Goal: Book appointment/travel/reservation

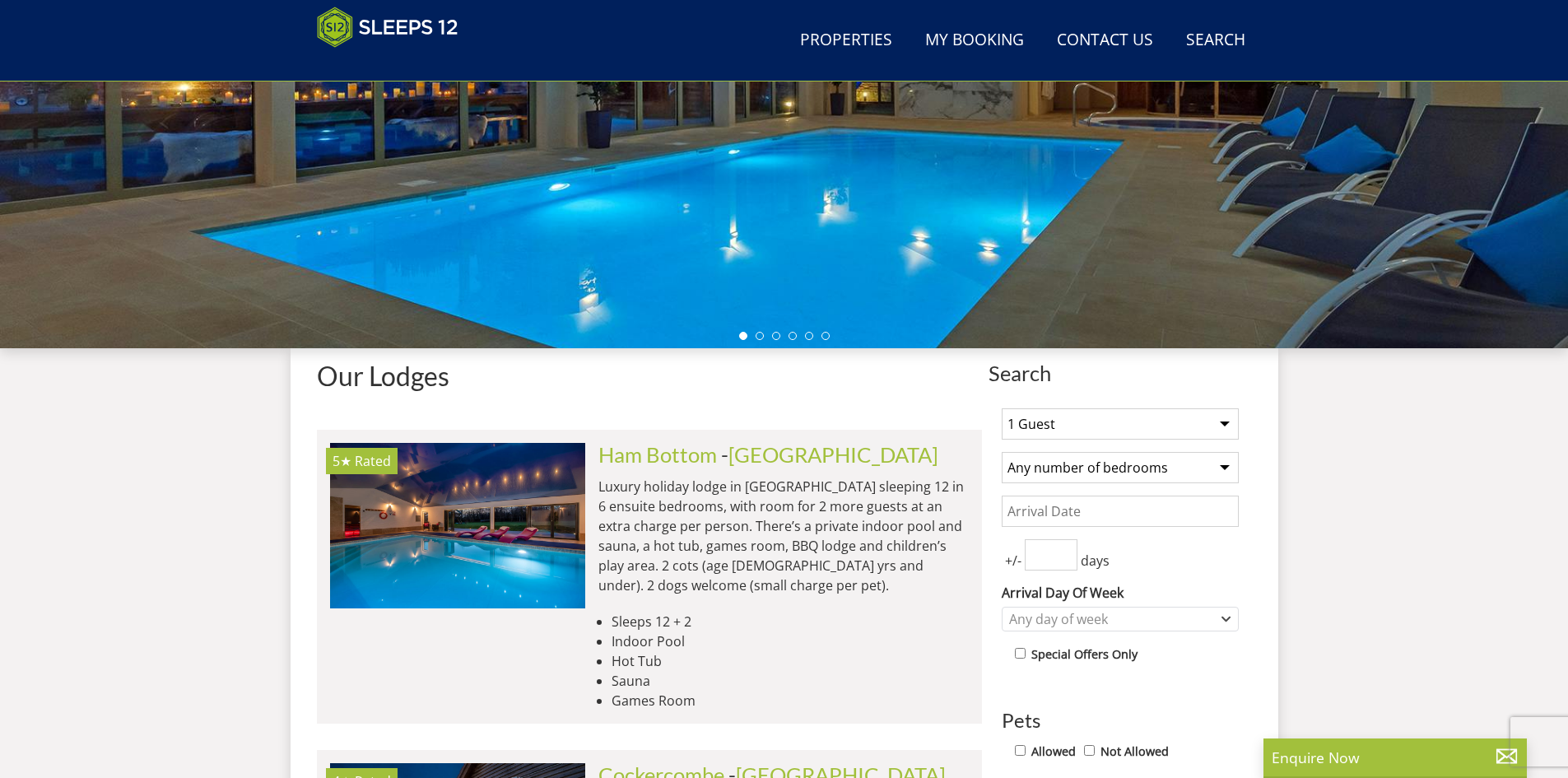
scroll to position [427, 0]
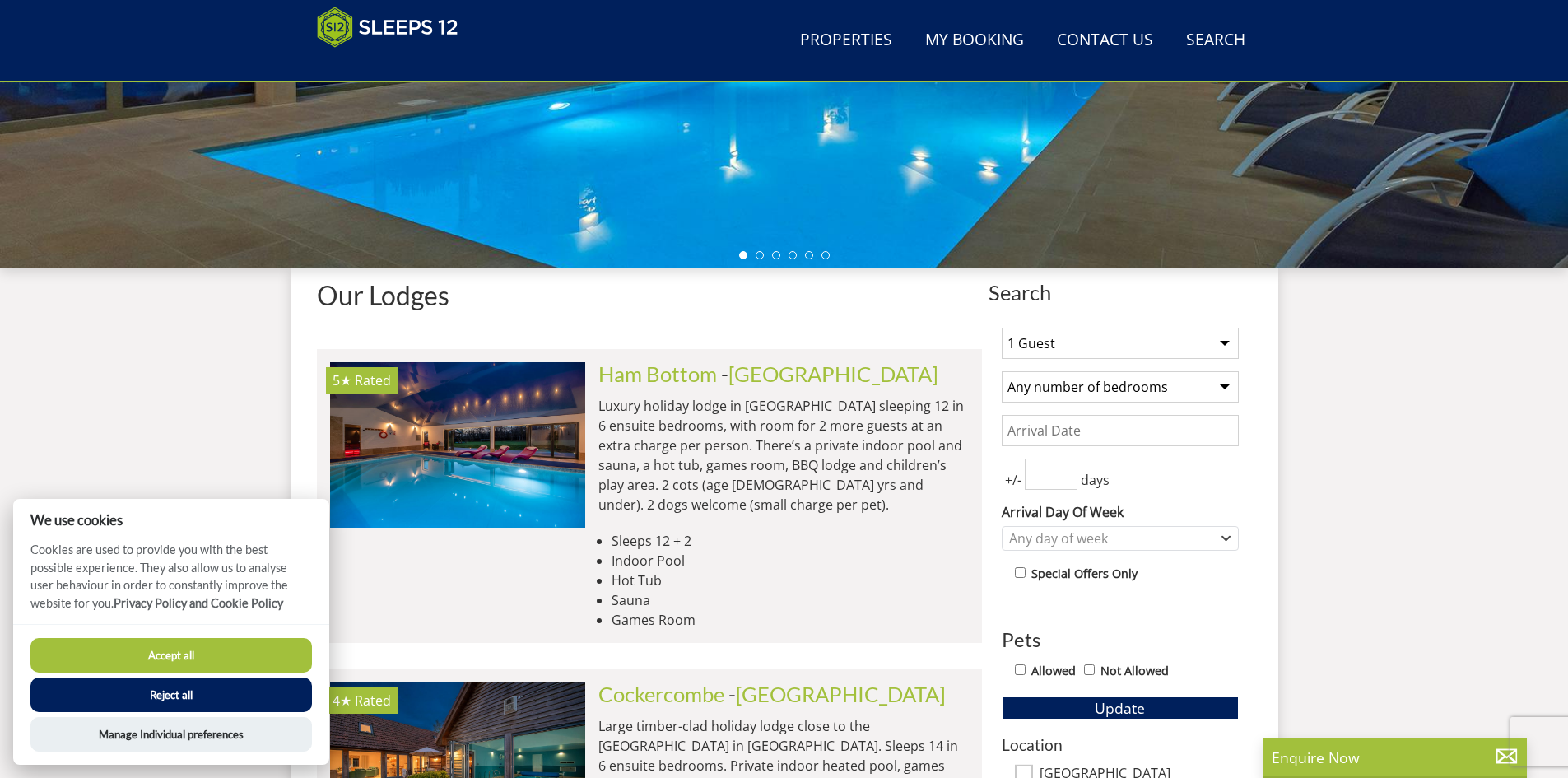
drag, startPoint x: 1160, startPoint y: 343, endPoint x: 1148, endPoint y: 345, distance: 12.2
click at [1159, 343] on select "1 Guest 2 Guests 3 Guests 4 Guests 5 Guests 6 Guests 7 Guests 8 Guests 9 Guests…" at bounding box center [1120, 344] width 237 height 32
select select "12"
click at [1002, 328] on select "1 Guest 2 Guests 3 Guests 4 Guests 5 Guests 6 Guests 7 Guests 8 Guests 9 Guests…" at bounding box center [1120, 344] width 237 height 32
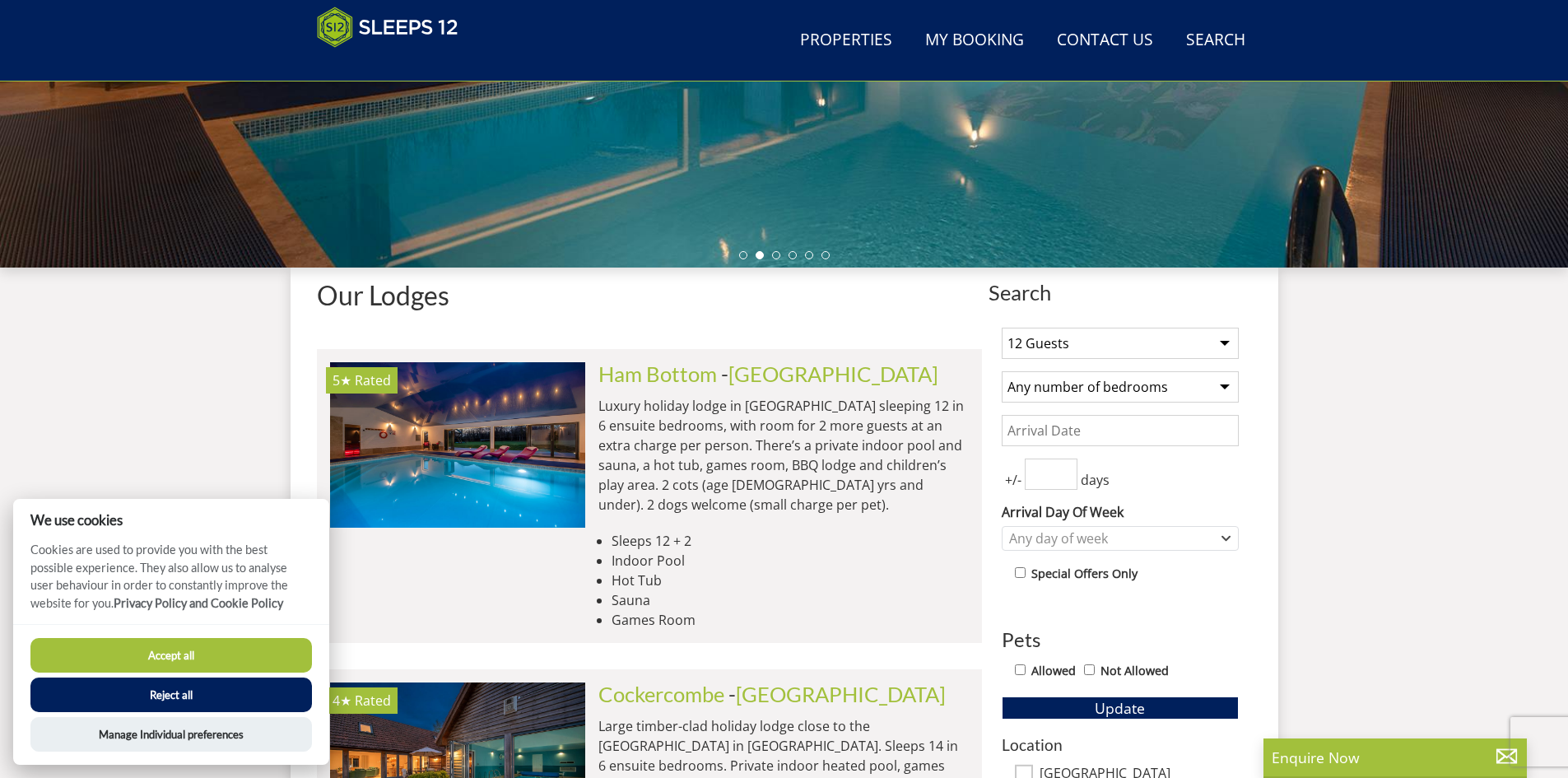
click at [1076, 385] on select "Any number of bedrooms 4 Bedrooms 5 Bedrooms 6 Bedrooms 7 Bedrooms 8 Bedrooms 9…" at bounding box center [1120, 387] width 237 height 32
select select "6"
click at [1002, 371] on select "Any number of bedrooms 4 Bedrooms 5 Bedrooms 6 Bedrooms 7 Bedrooms 8 Bedrooms 9…" at bounding box center [1120, 387] width 237 height 32
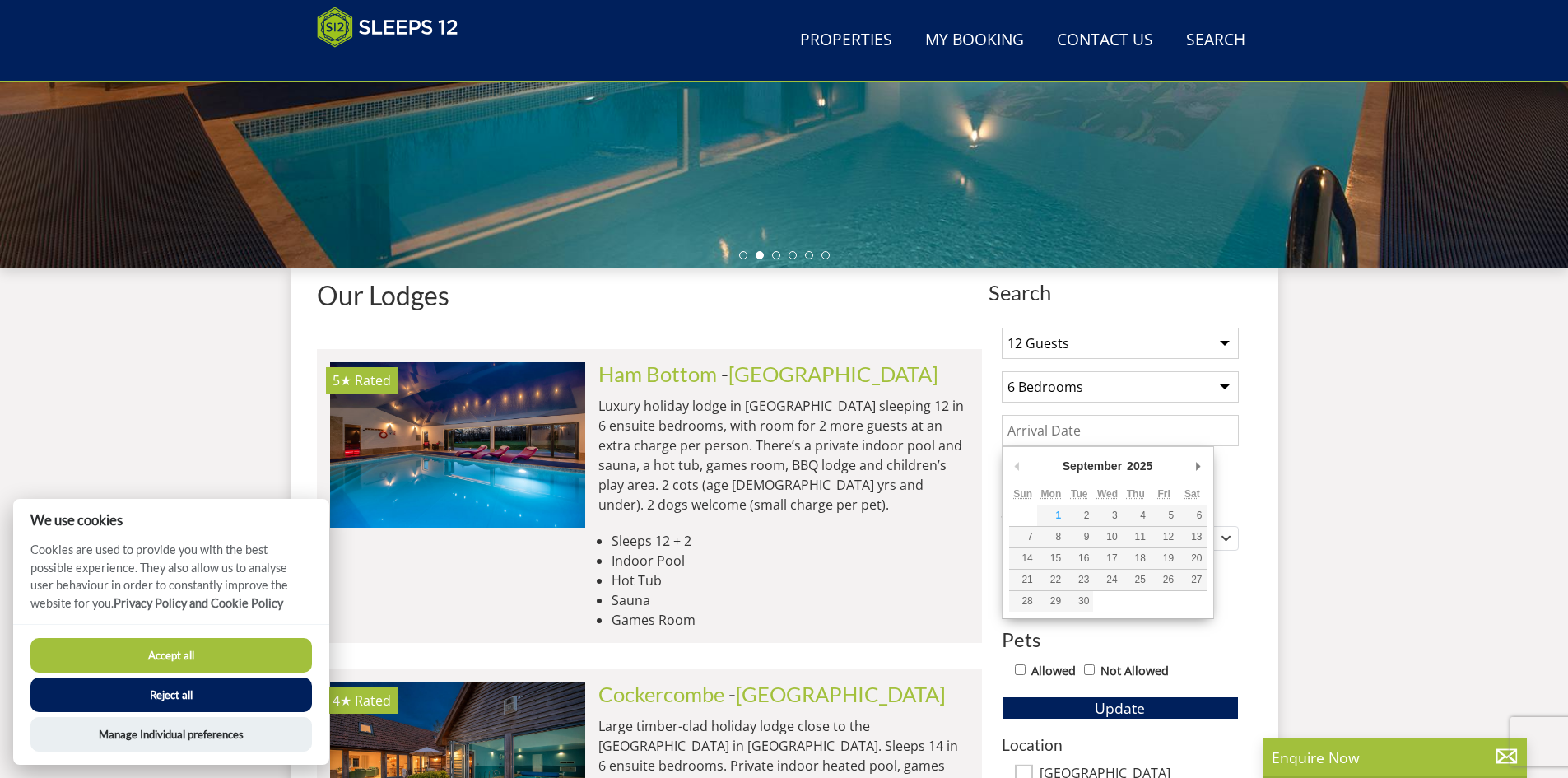
click at [1062, 435] on input "Date" at bounding box center [1120, 430] width 237 height 32
type input "[DATE]"
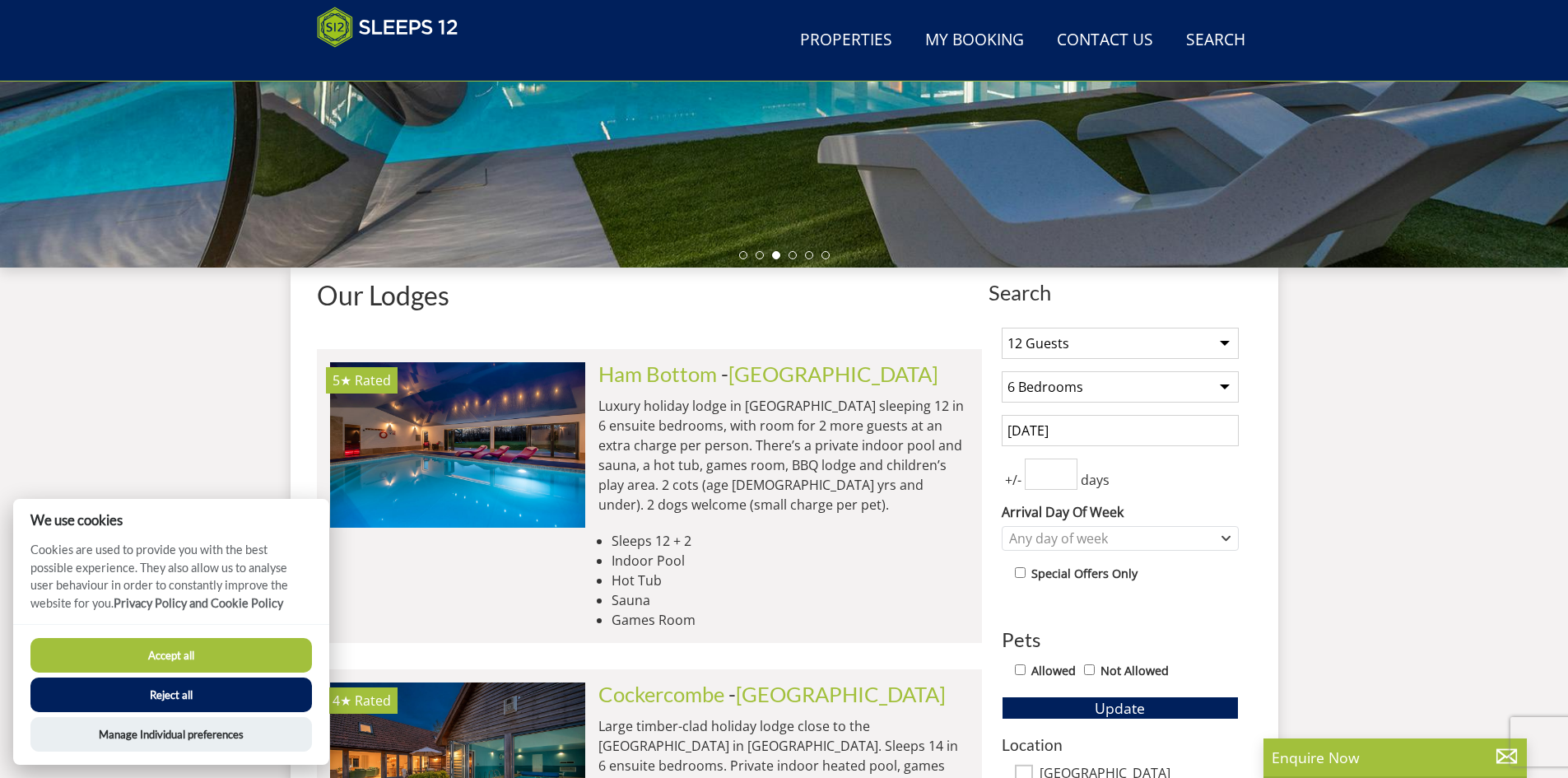
click at [1053, 477] on input "number" at bounding box center [1051, 475] width 52 height 32
type input "3"
click at [1175, 478] on div "+/- 3 days" at bounding box center [1120, 475] width 237 height 32
click at [1138, 695] on div "1 Guest 2 Guests 3 Guests 4 Guests 5 Guests 6 Guests 7 Guests 8 Guests 9 Guests…" at bounding box center [1120, 603] width 263 height 577
click at [1117, 707] on span "Update" at bounding box center [1119, 708] width 50 height 20
